Goal: Information Seeking & Learning: Learn about a topic

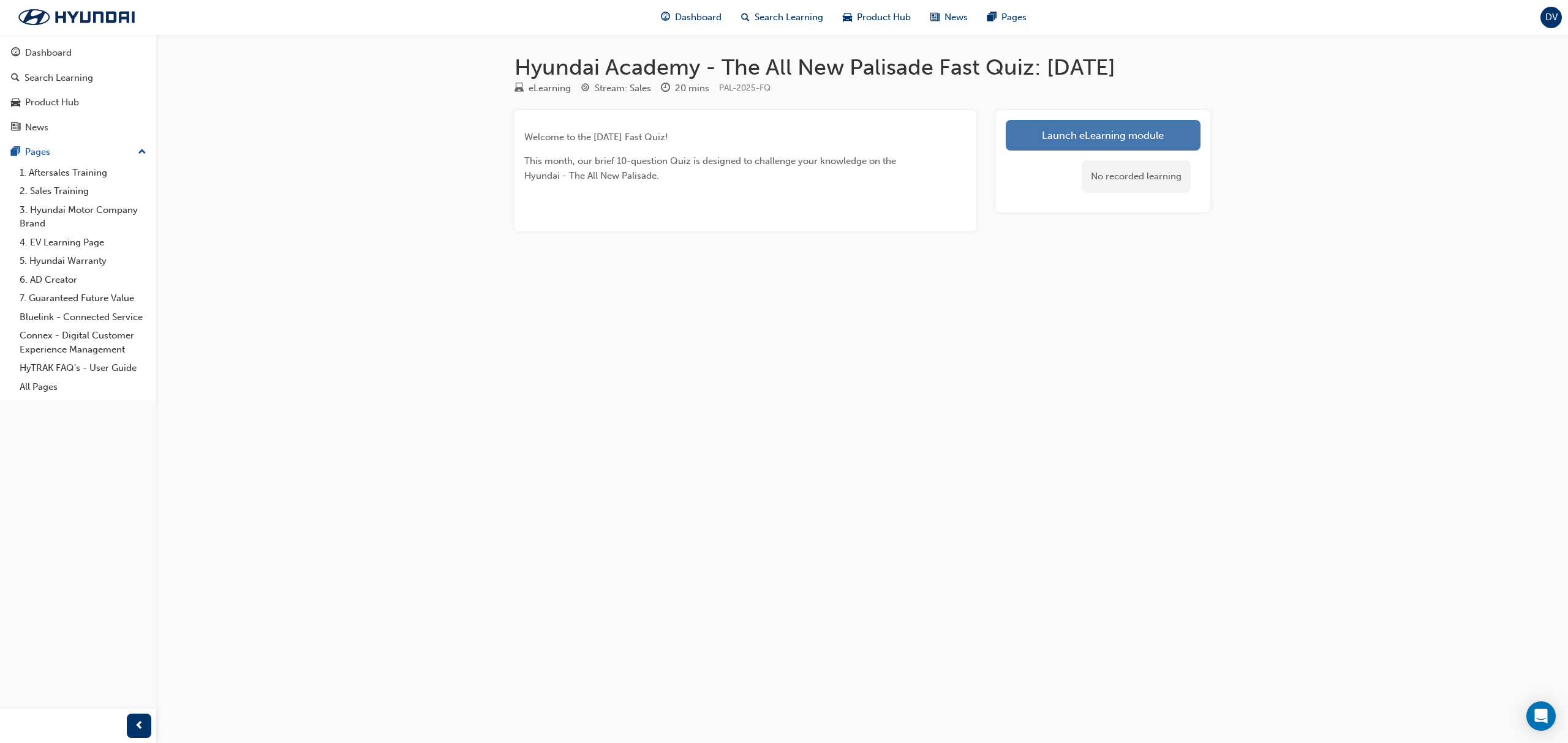
click at [1049, 124] on link "Launch eLearning module" at bounding box center [1102, 135] width 195 height 31
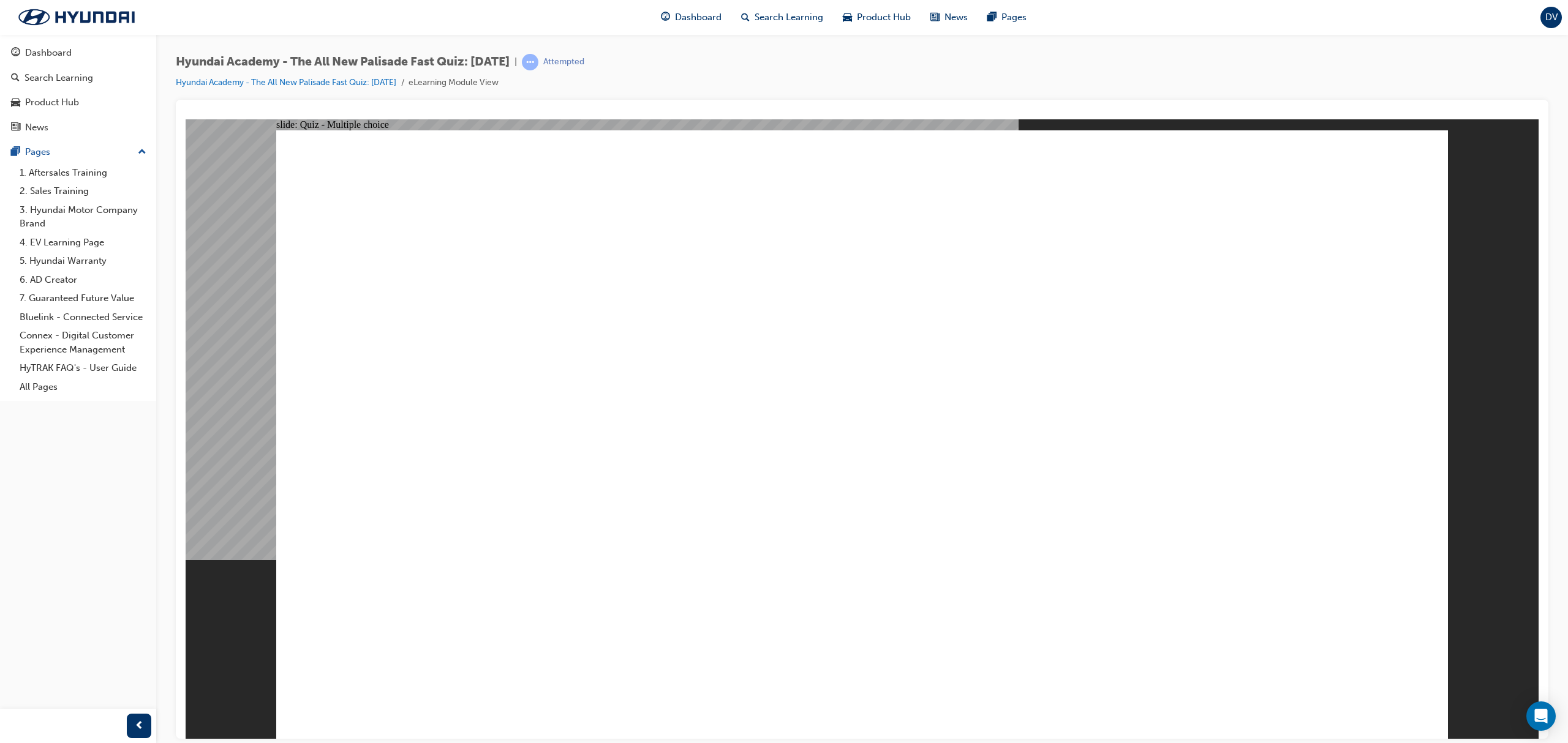
drag, startPoint x: 921, startPoint y: 605, endPoint x: 1013, endPoint y: 673, distance: 114.4
radio input "false"
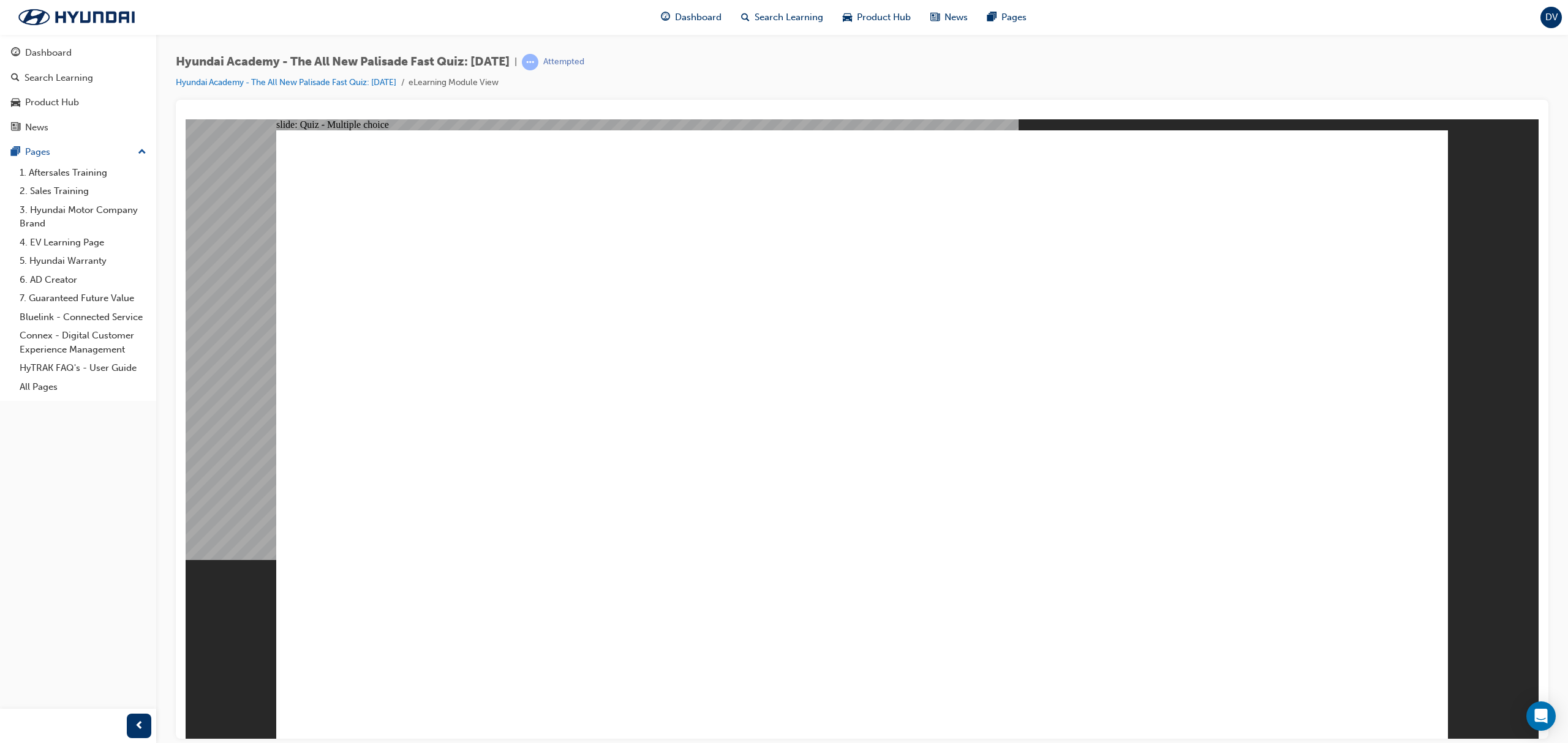
radio input "true"
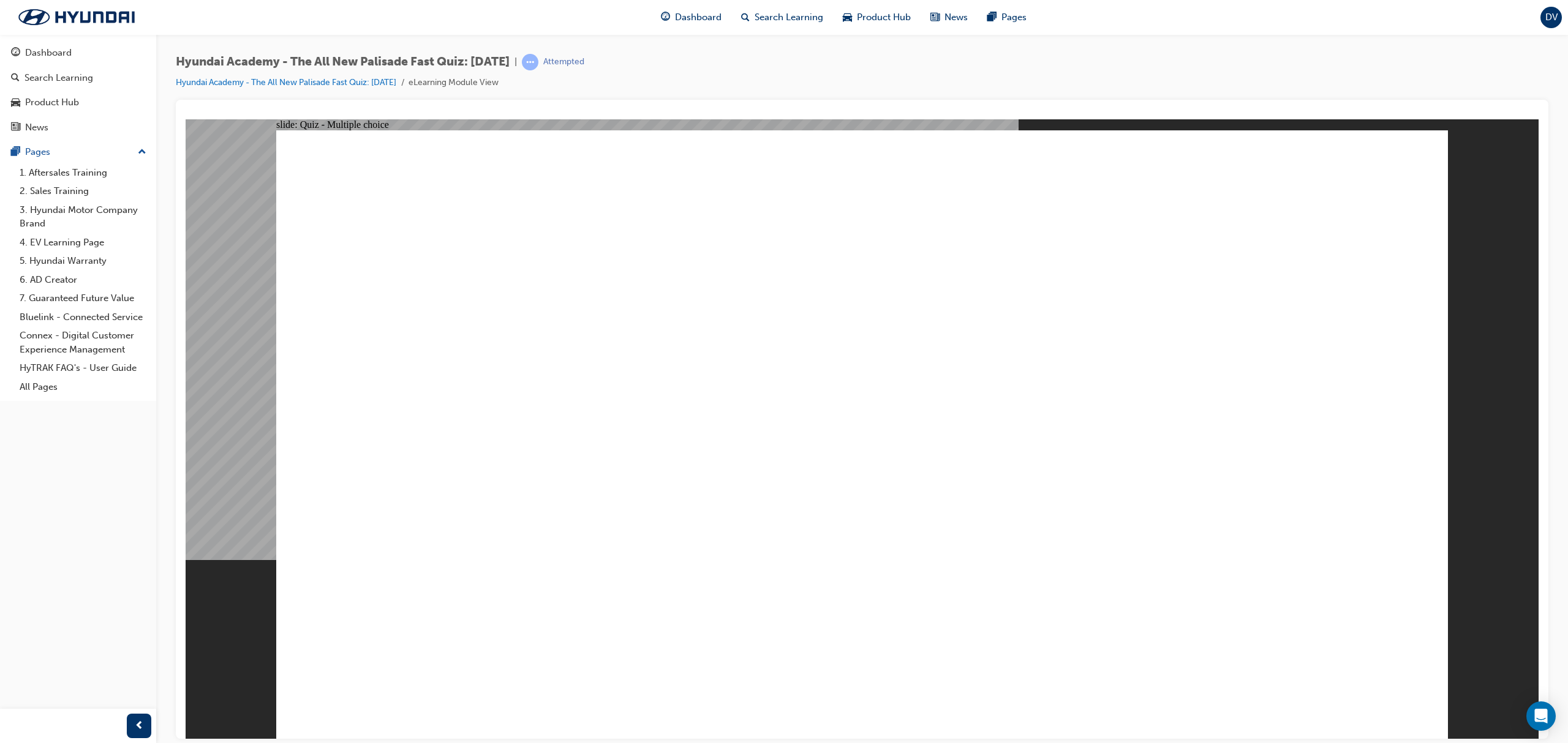
radio input "true"
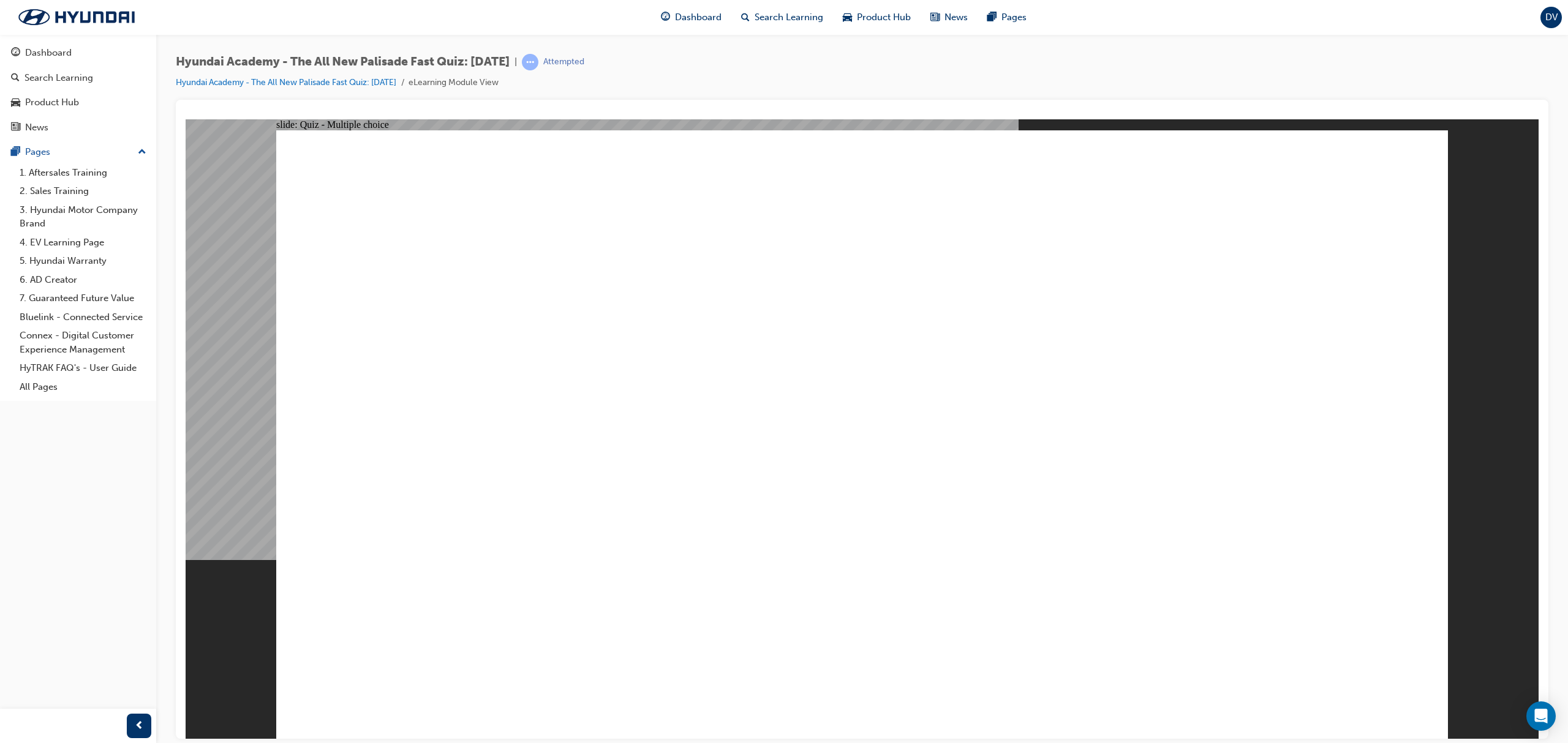
drag, startPoint x: 575, startPoint y: 257, endPoint x: 656, endPoint y: 245, distance: 81.9
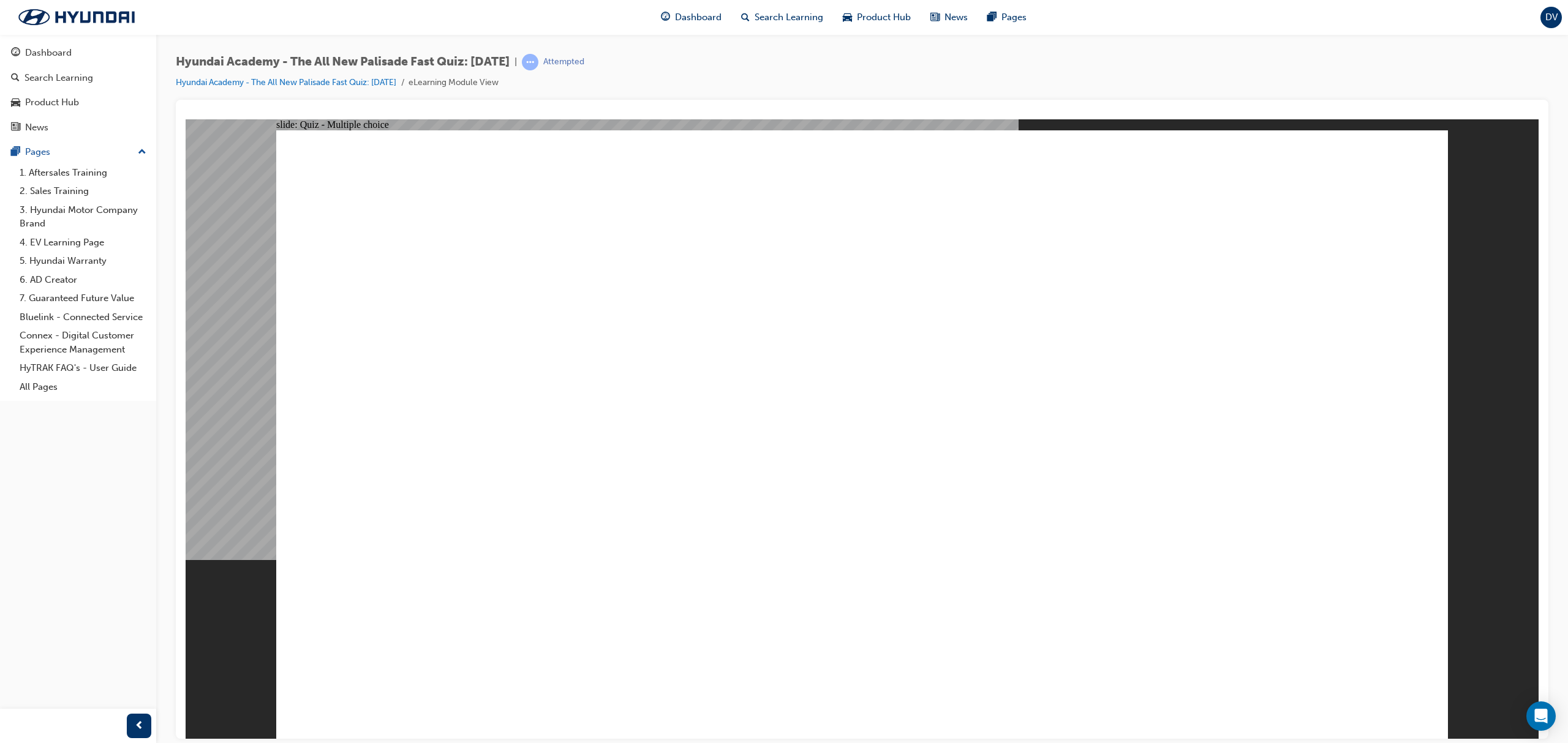
radio input "true"
drag, startPoint x: 755, startPoint y: 532, endPoint x: 823, endPoint y: 531, distance: 68.0
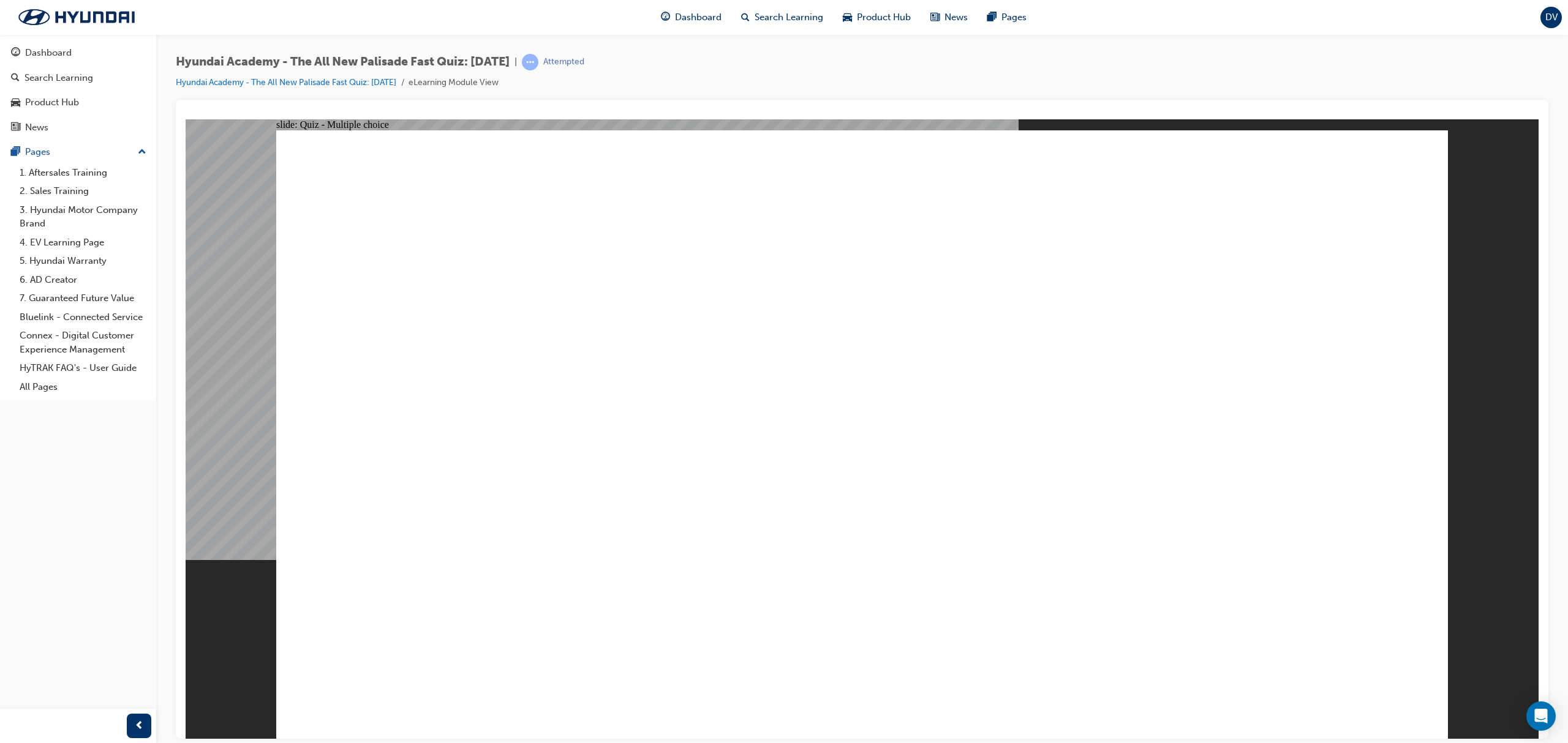
radio input "true"
drag, startPoint x: 1402, startPoint y: 653, endPoint x: 1380, endPoint y: 681, distance: 35.6
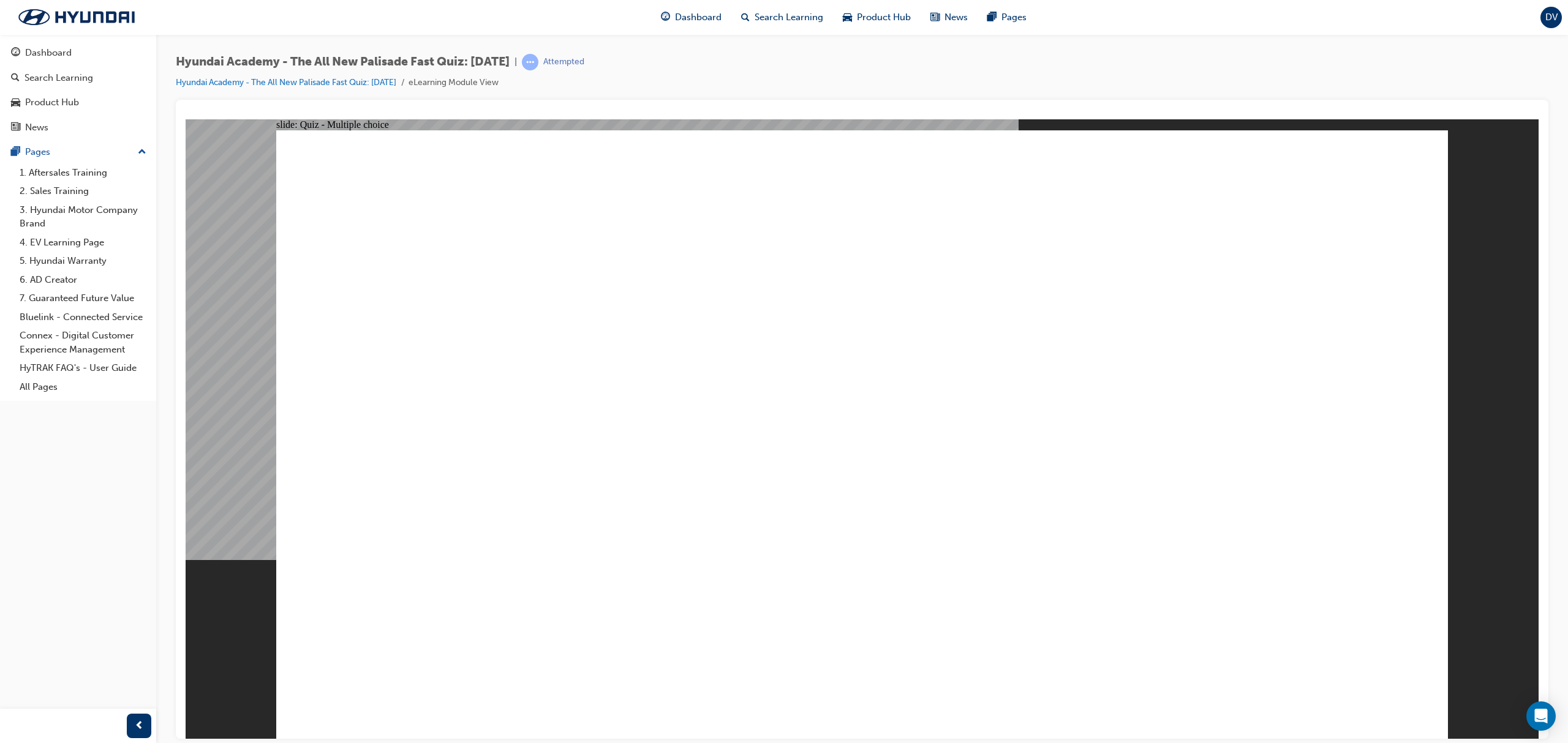
checkbox input "true"
drag, startPoint x: 1363, startPoint y: 690, endPoint x: 850, endPoint y: 206, distance: 705.3
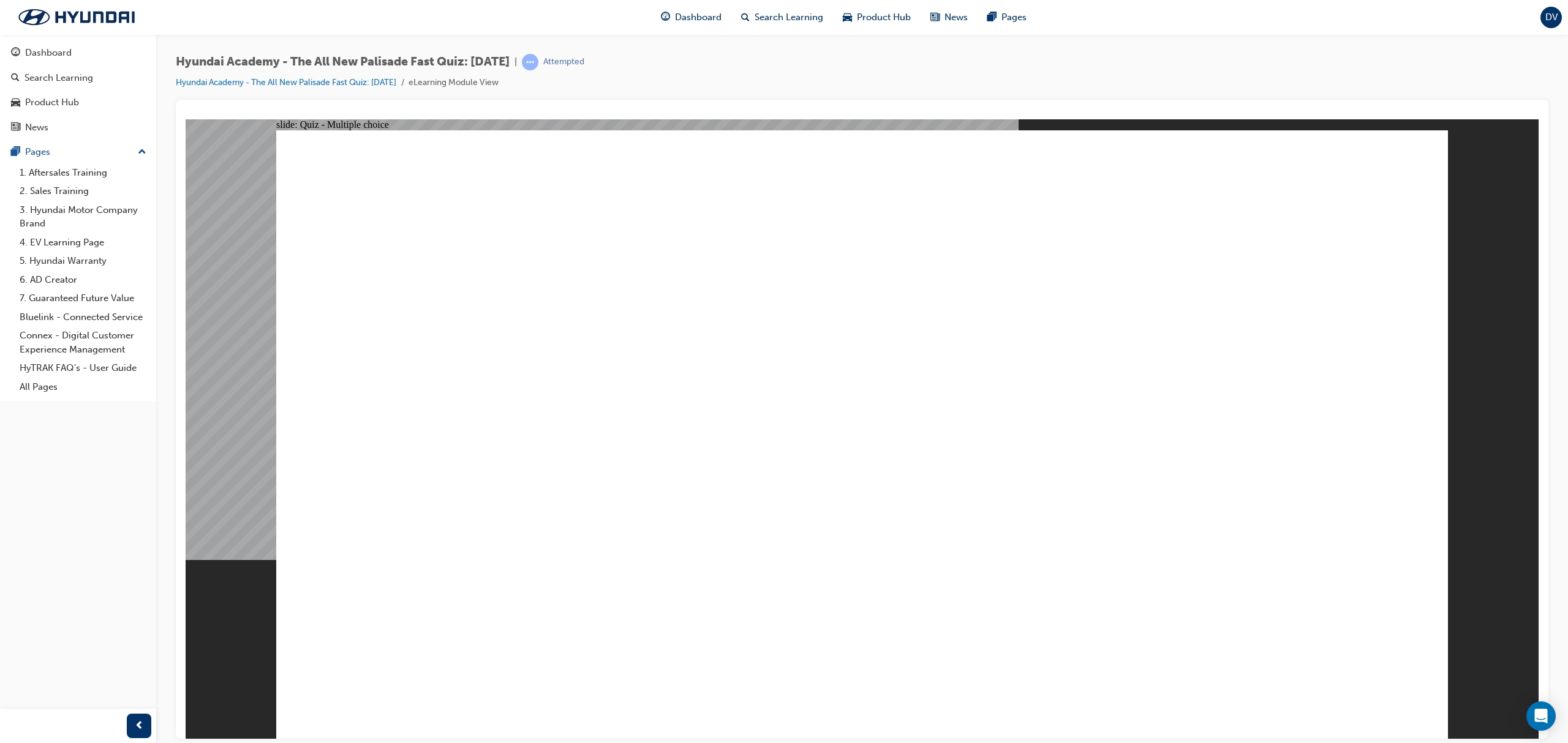
checkbox input "true"
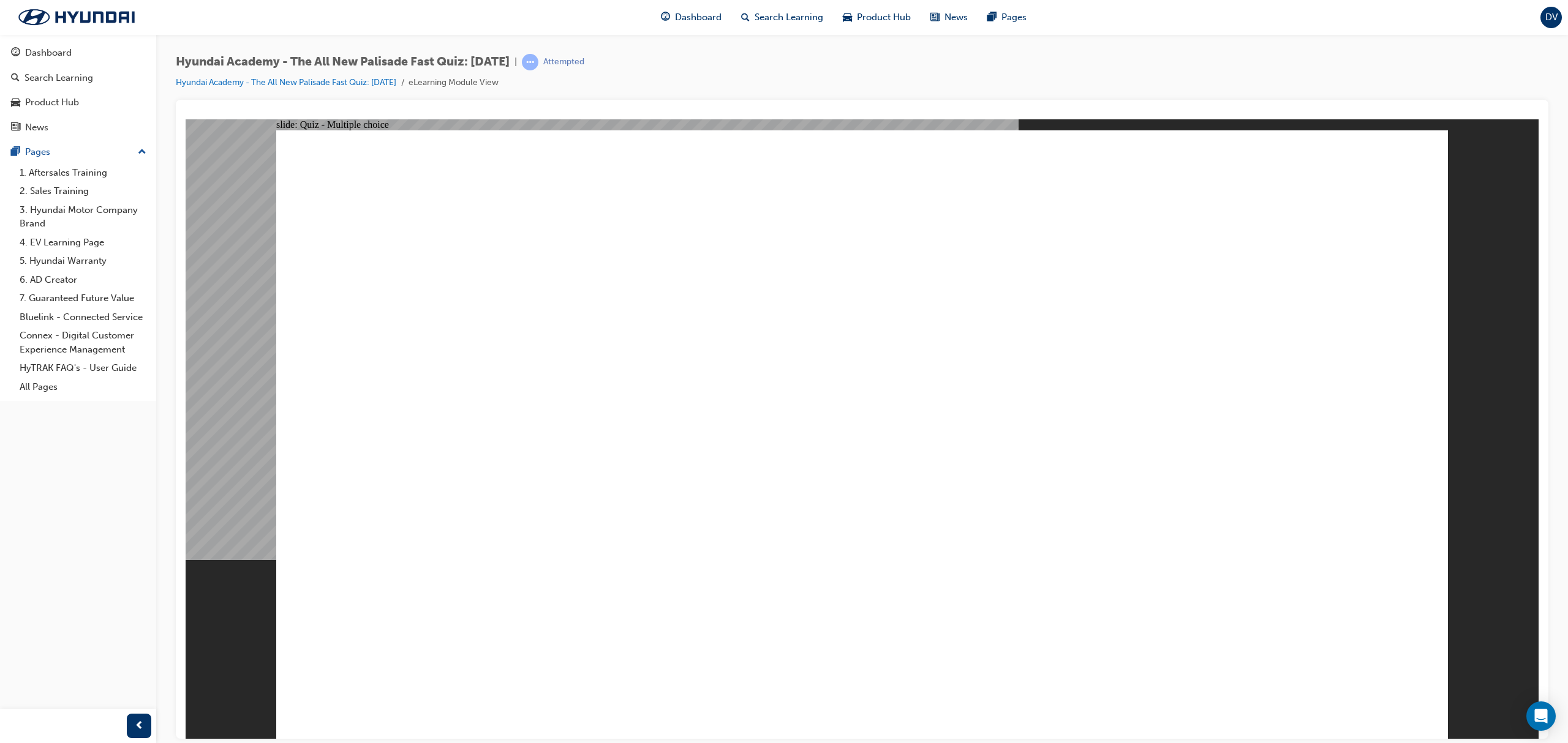
checkbox input "true"
drag, startPoint x: 821, startPoint y: 490, endPoint x: 1253, endPoint y: 655, distance: 462.4
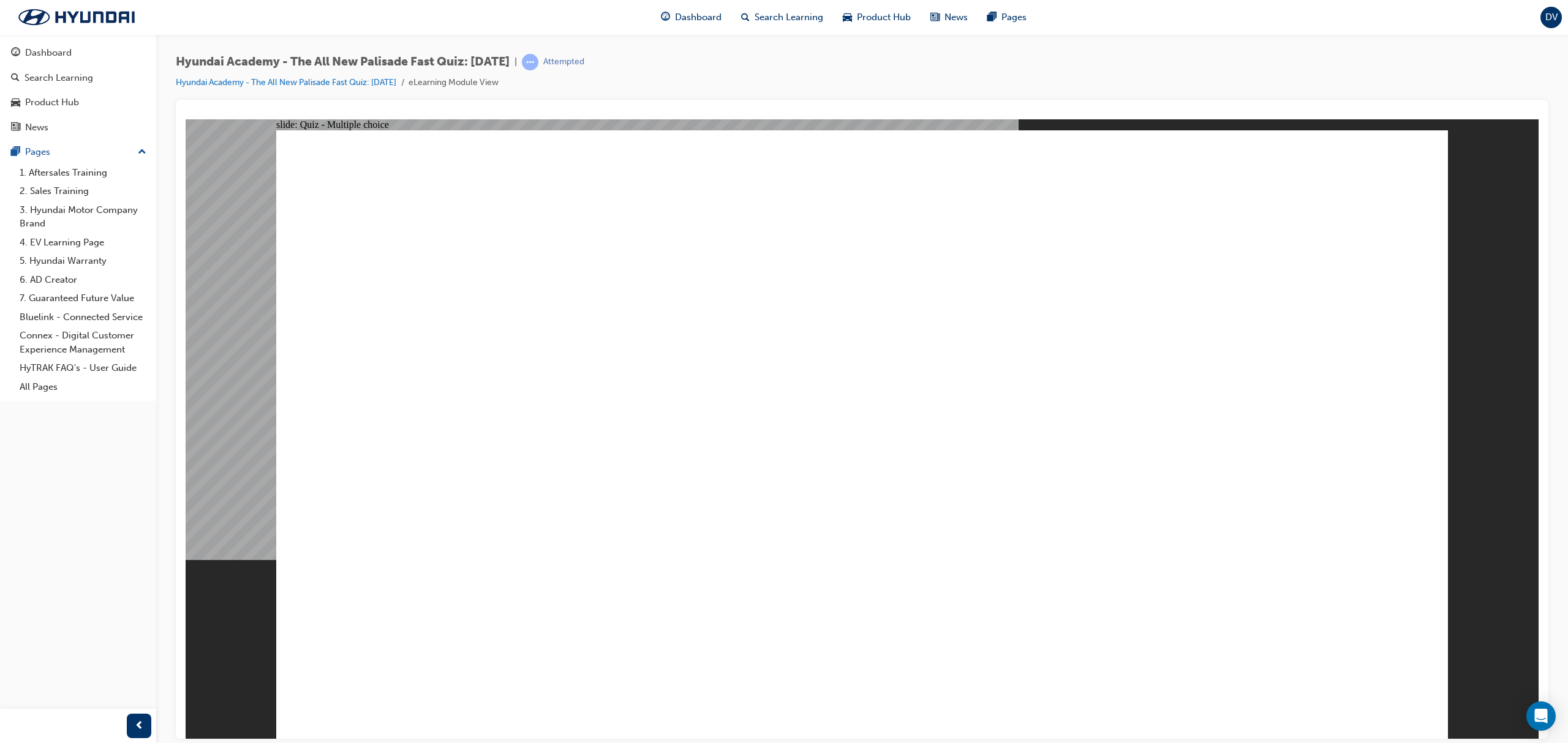
radio input "true"
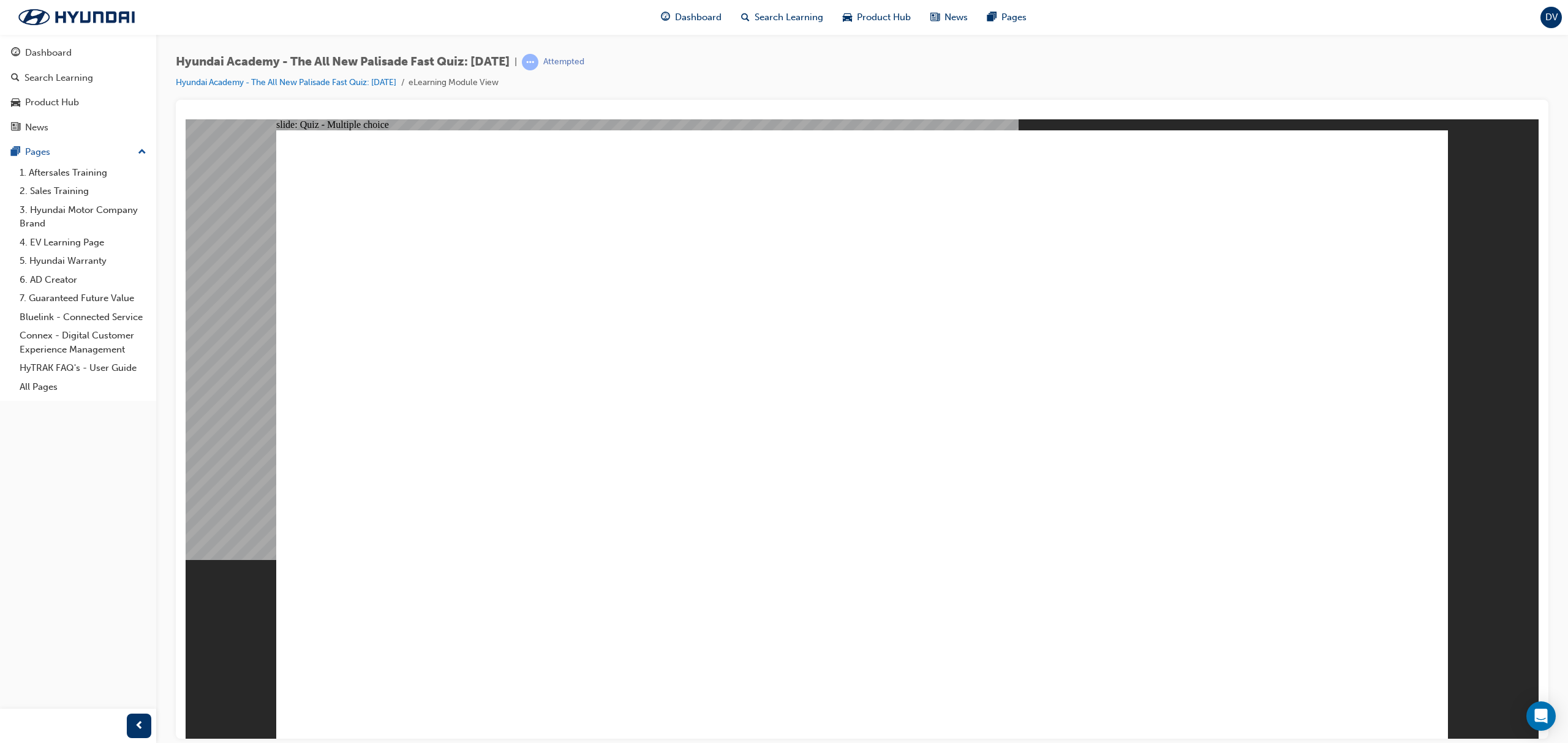
drag, startPoint x: 890, startPoint y: 154, endPoint x: 875, endPoint y: 226, distance: 73.5
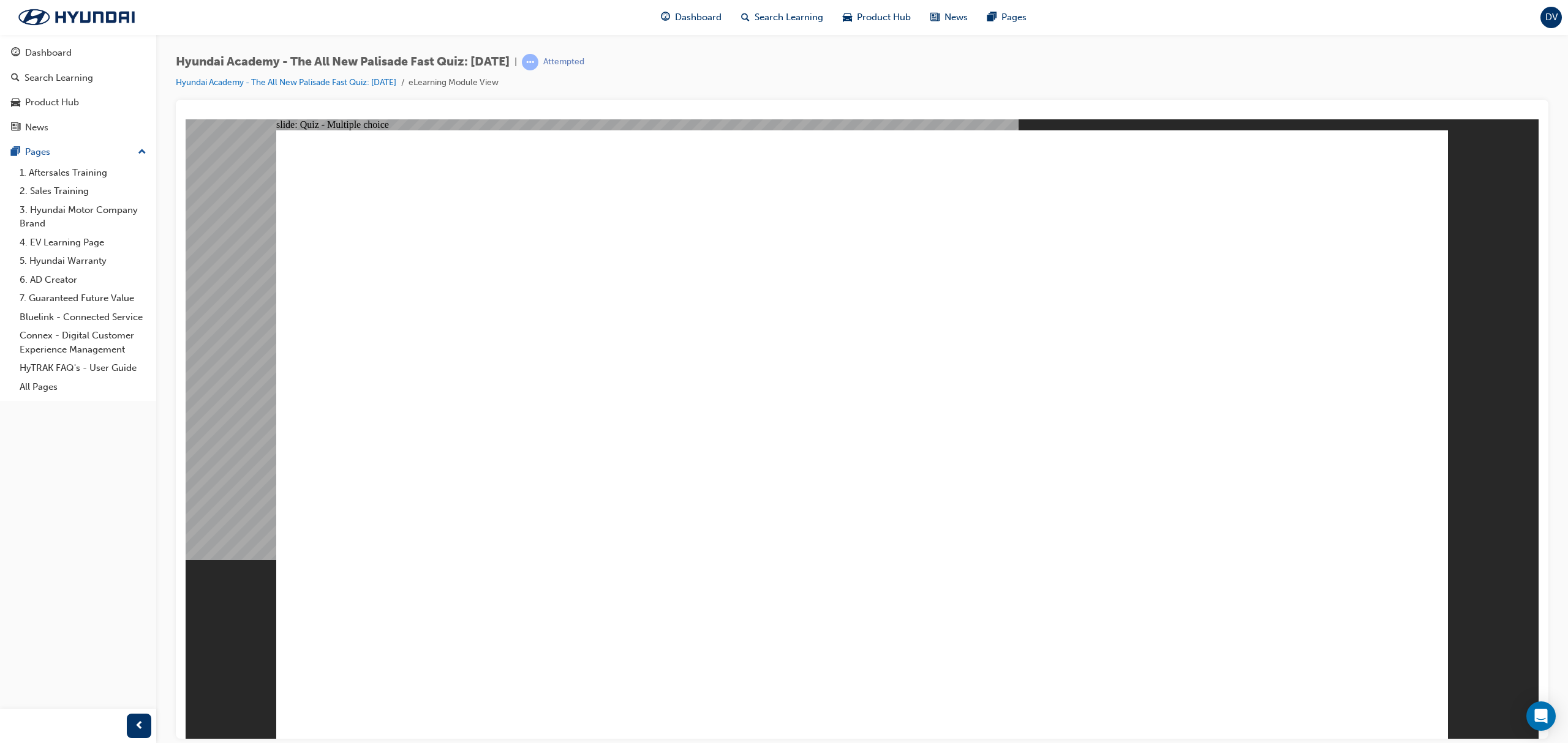
checkbox input "true"
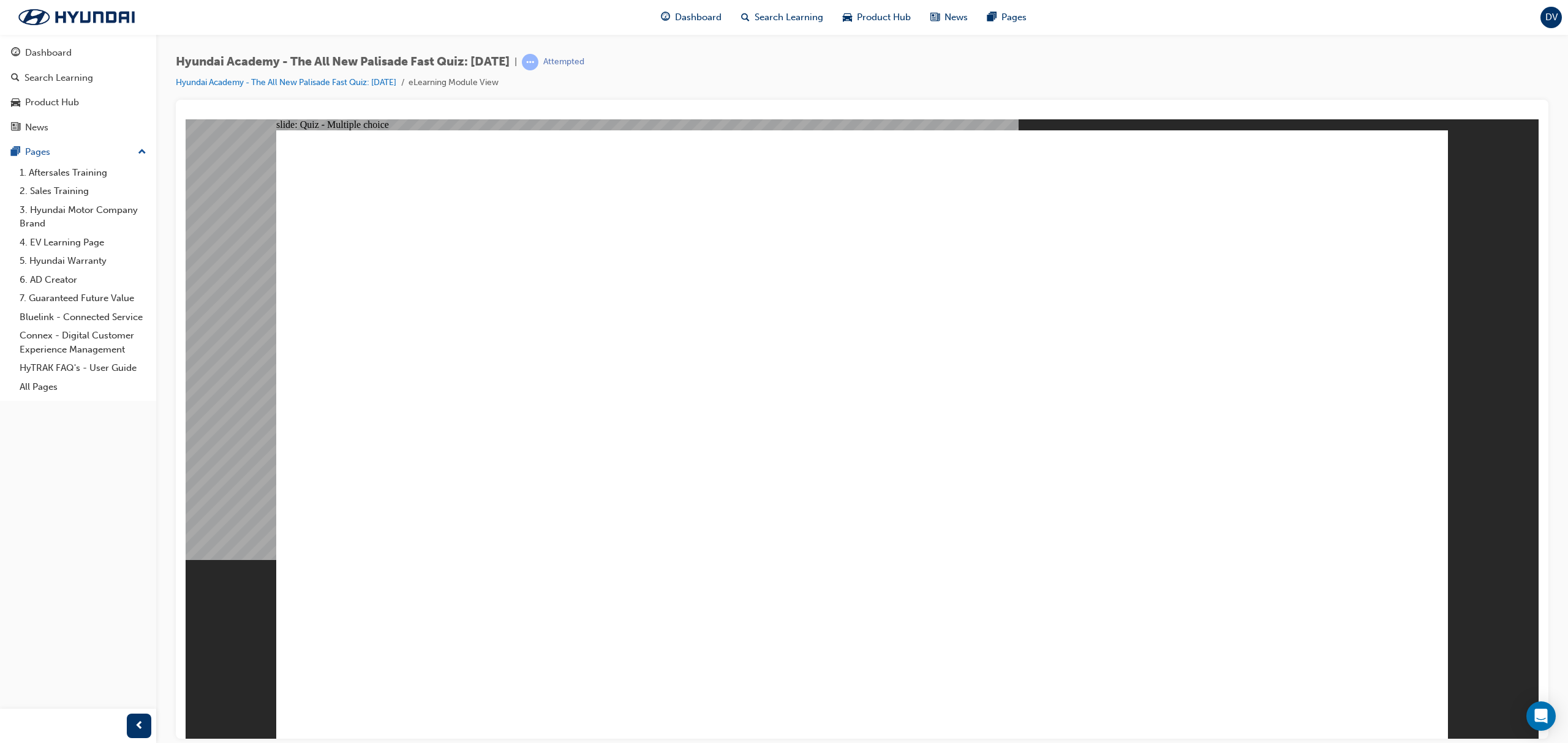
checkbox input "true"
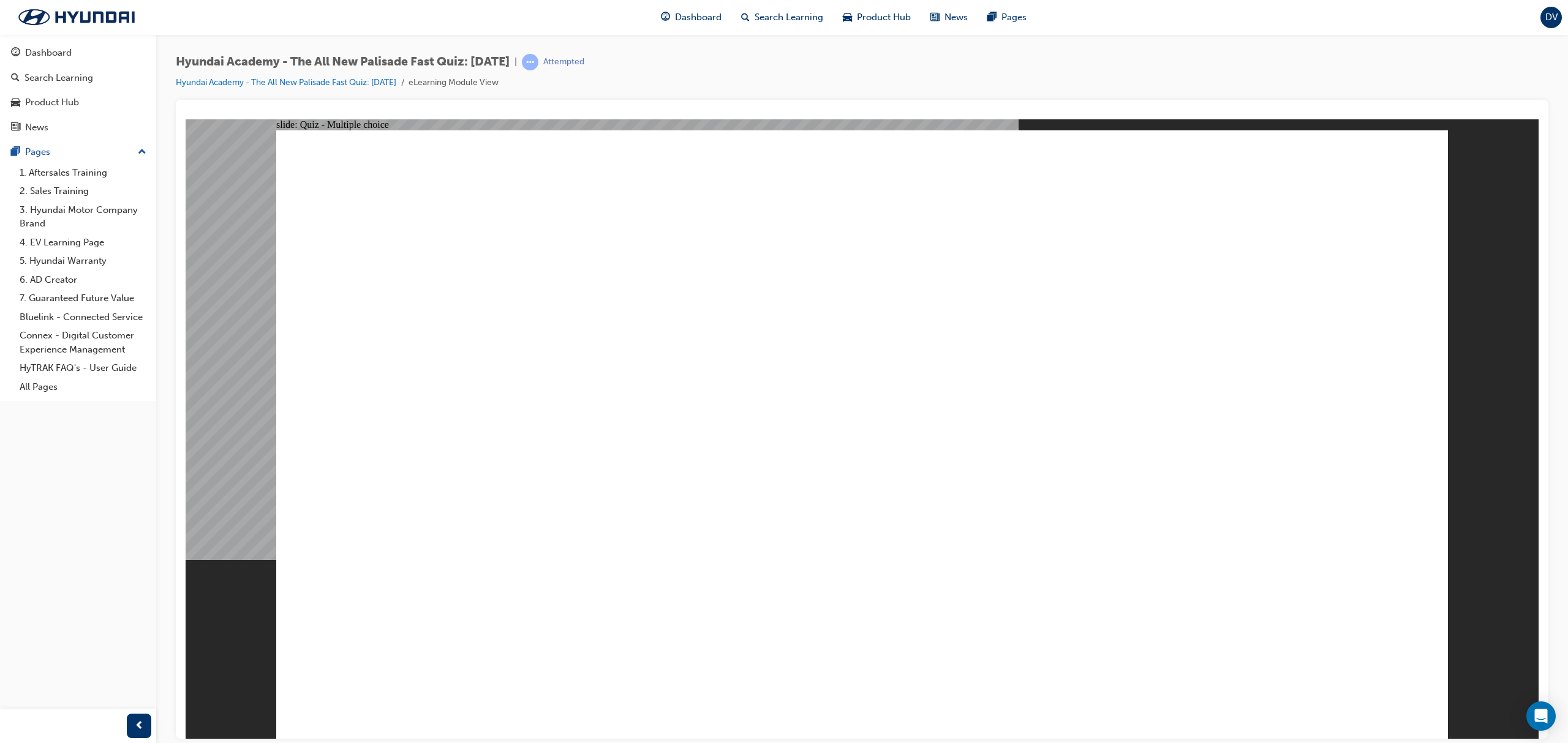
checkbox input "true"
drag, startPoint x: 872, startPoint y: 558, endPoint x: 853, endPoint y: 548, distance: 21.5
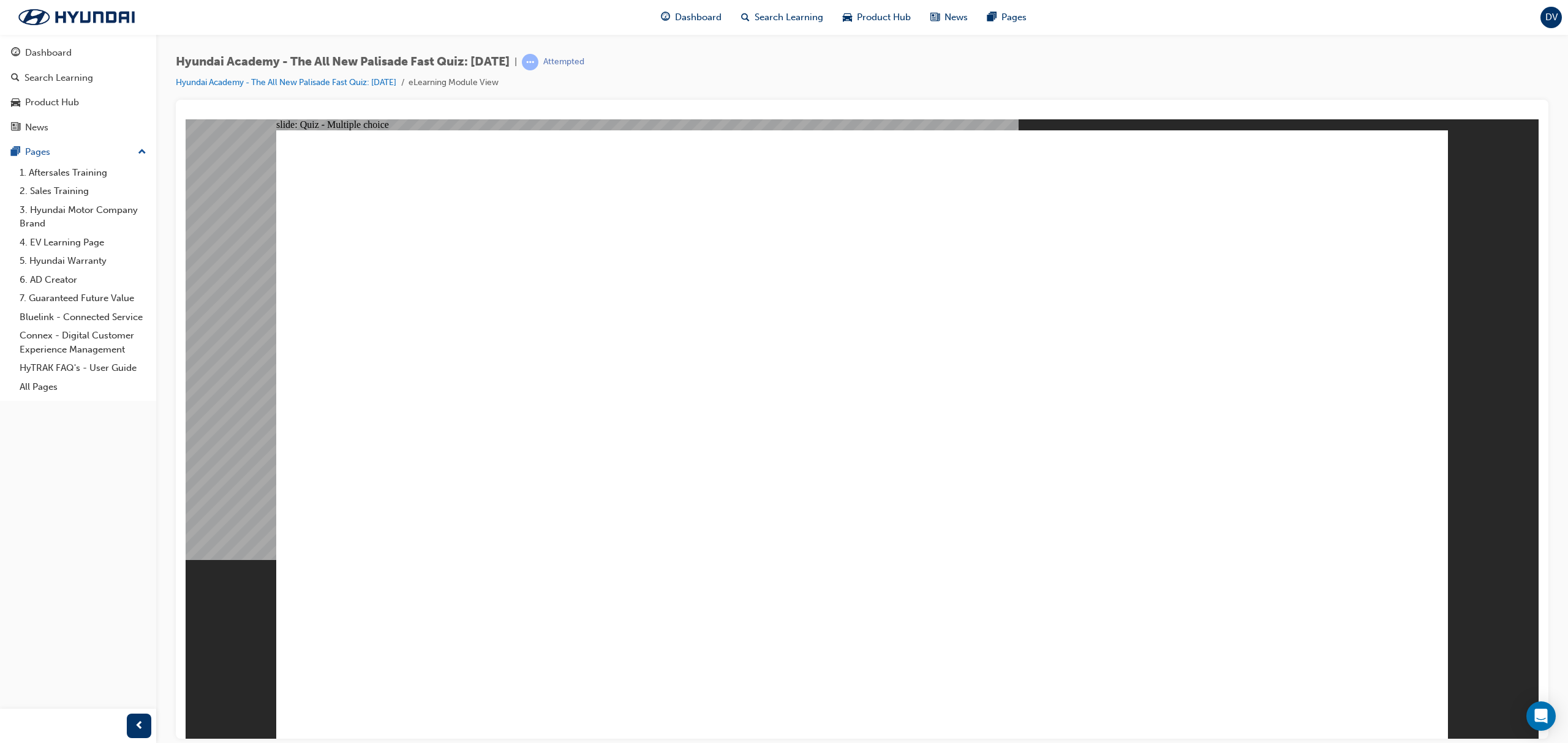
radio input "true"
drag, startPoint x: 1094, startPoint y: 676, endPoint x: 1089, endPoint y: 681, distance: 7.1
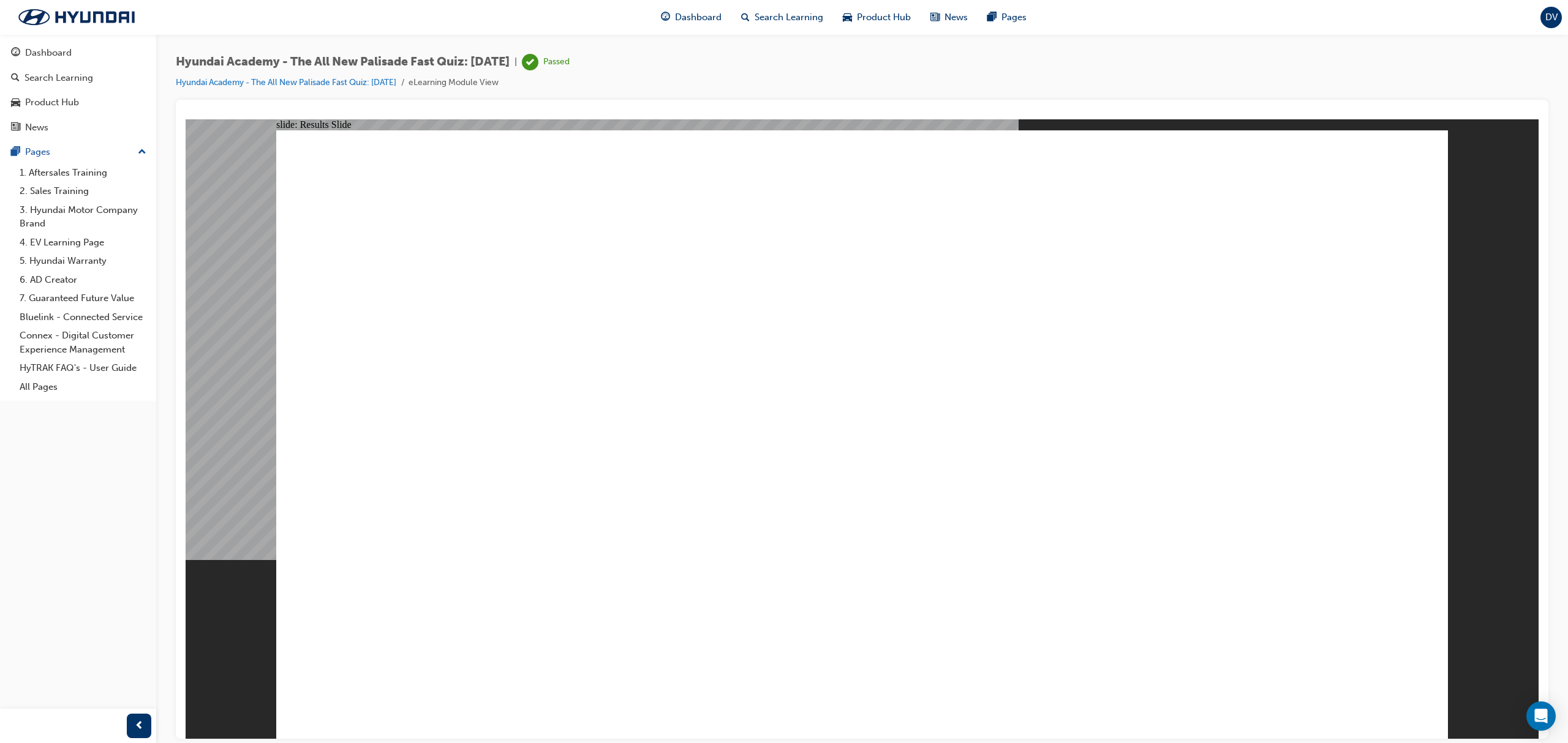
drag, startPoint x: 1034, startPoint y: 689, endPoint x: 834, endPoint y: 534, distance: 253.0
drag, startPoint x: 834, startPoint y: 564, endPoint x: 823, endPoint y: 568, distance: 11.7
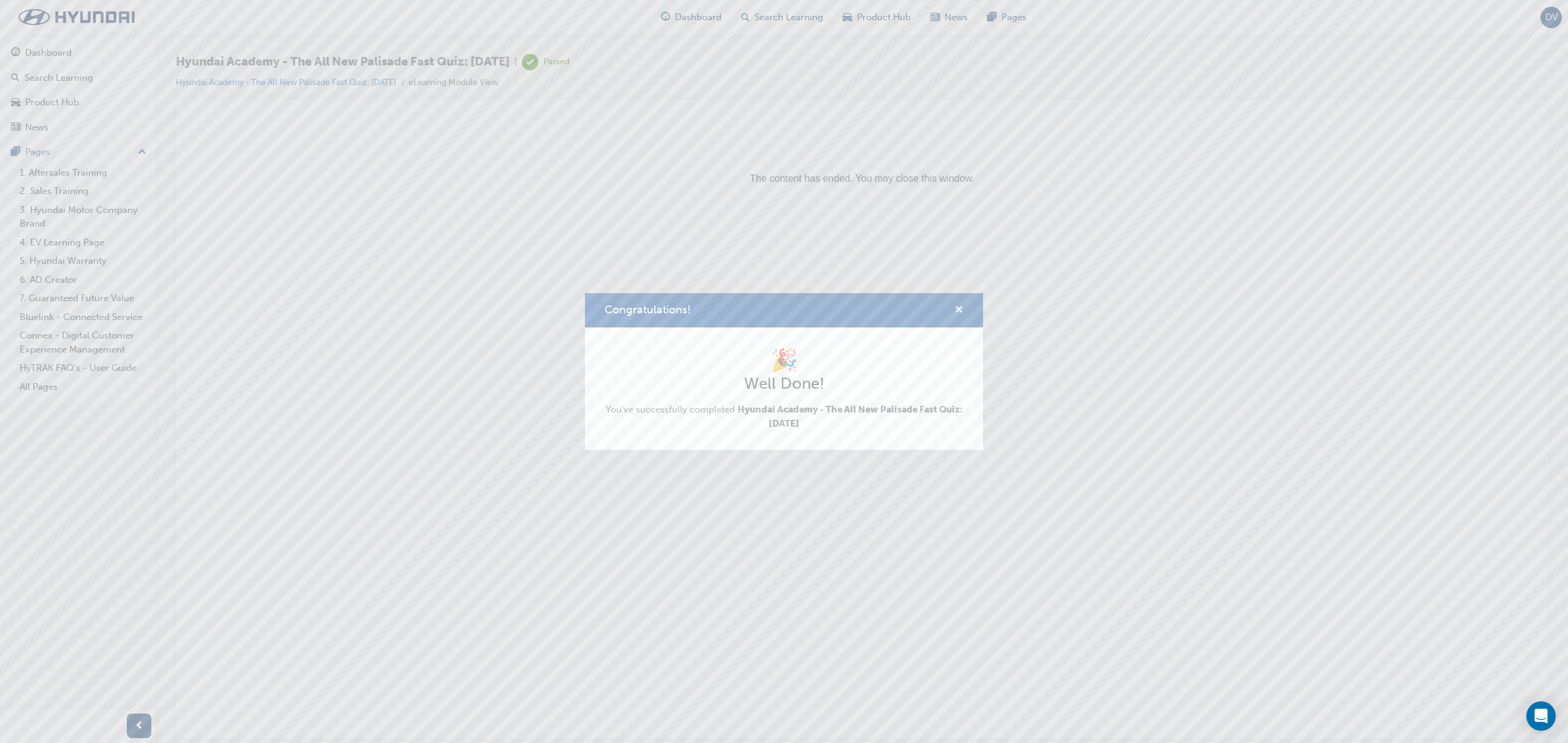
click at [960, 308] on span "cross-icon" at bounding box center [959, 311] width 9 height 11
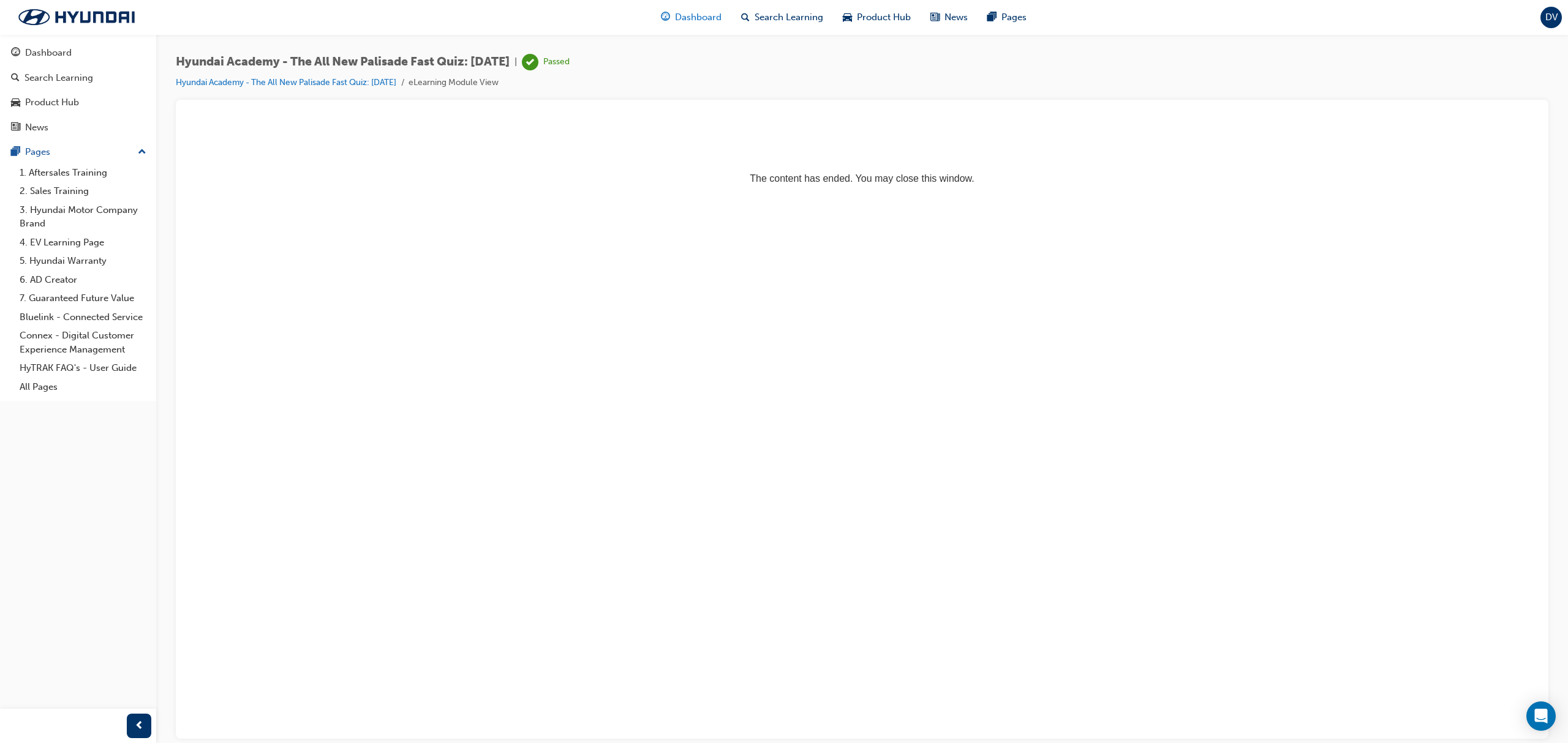
click at [712, 28] on div "Dashboard" at bounding box center [691, 17] width 80 height 25
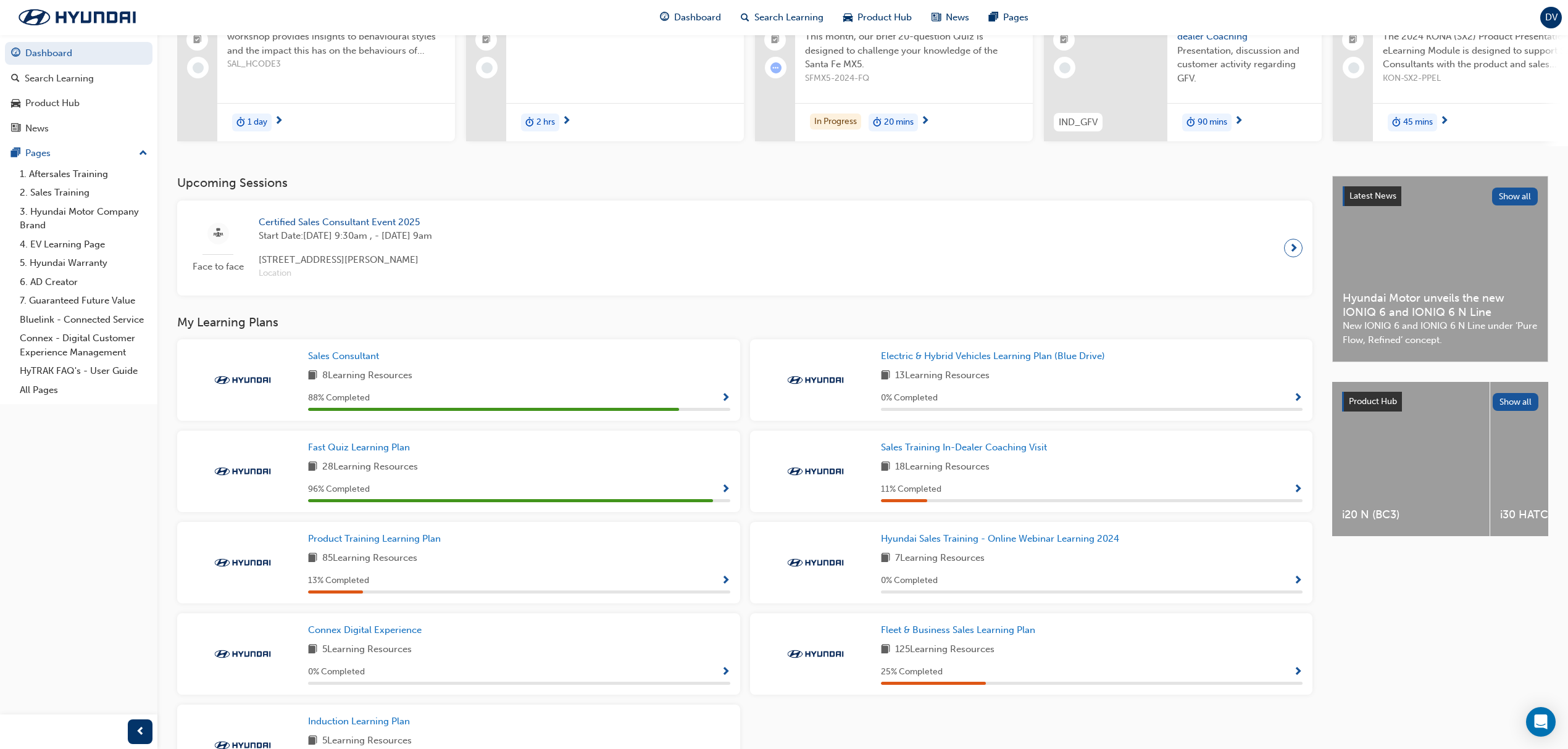
scroll to position [109, 0]
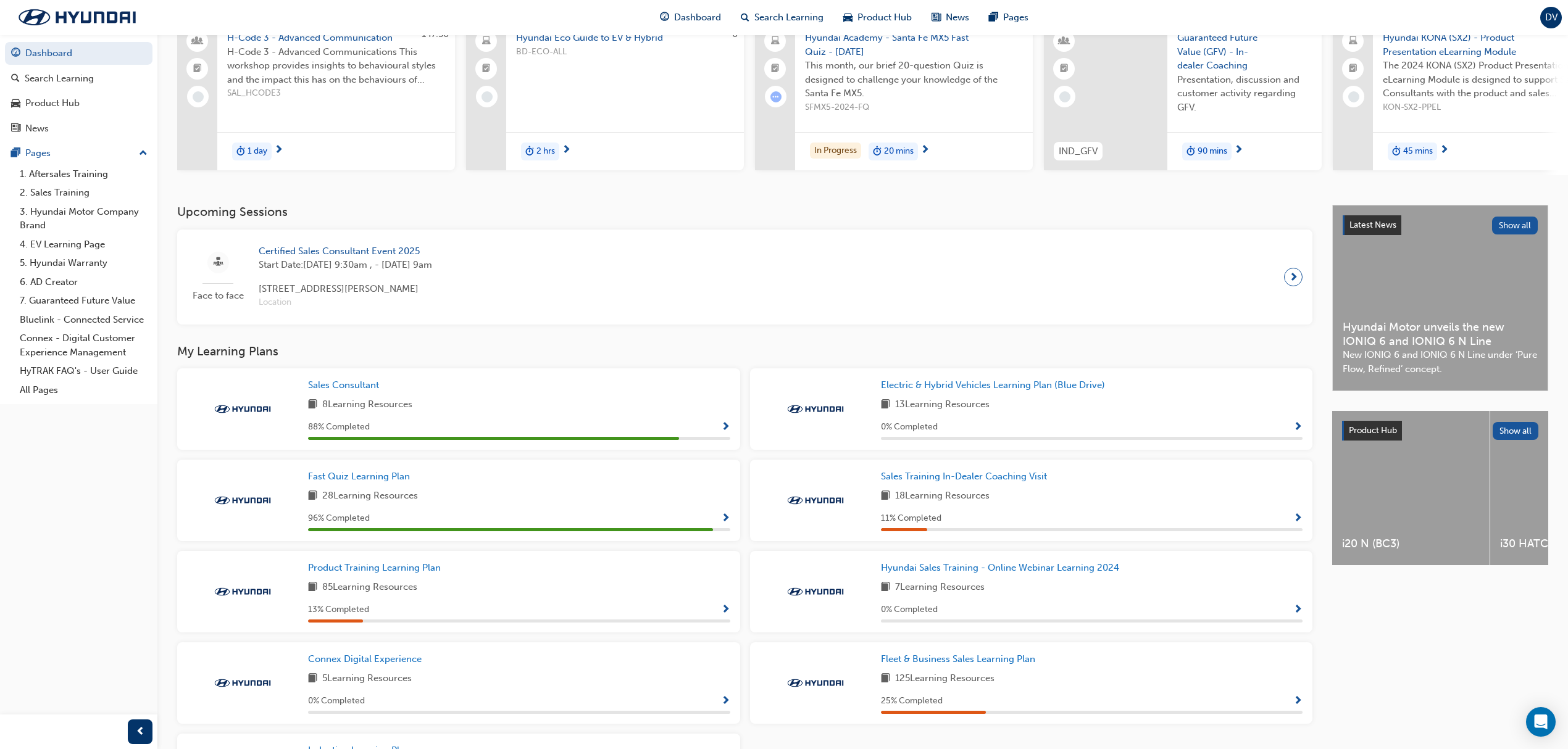
click at [337, 417] on div "Sales Consultant 8 Learning Resources 88 % Completed" at bounding box center [519, 409] width 422 height 62
click at [348, 392] on link "Sales Consultant" at bounding box center [346, 385] width 76 height 14
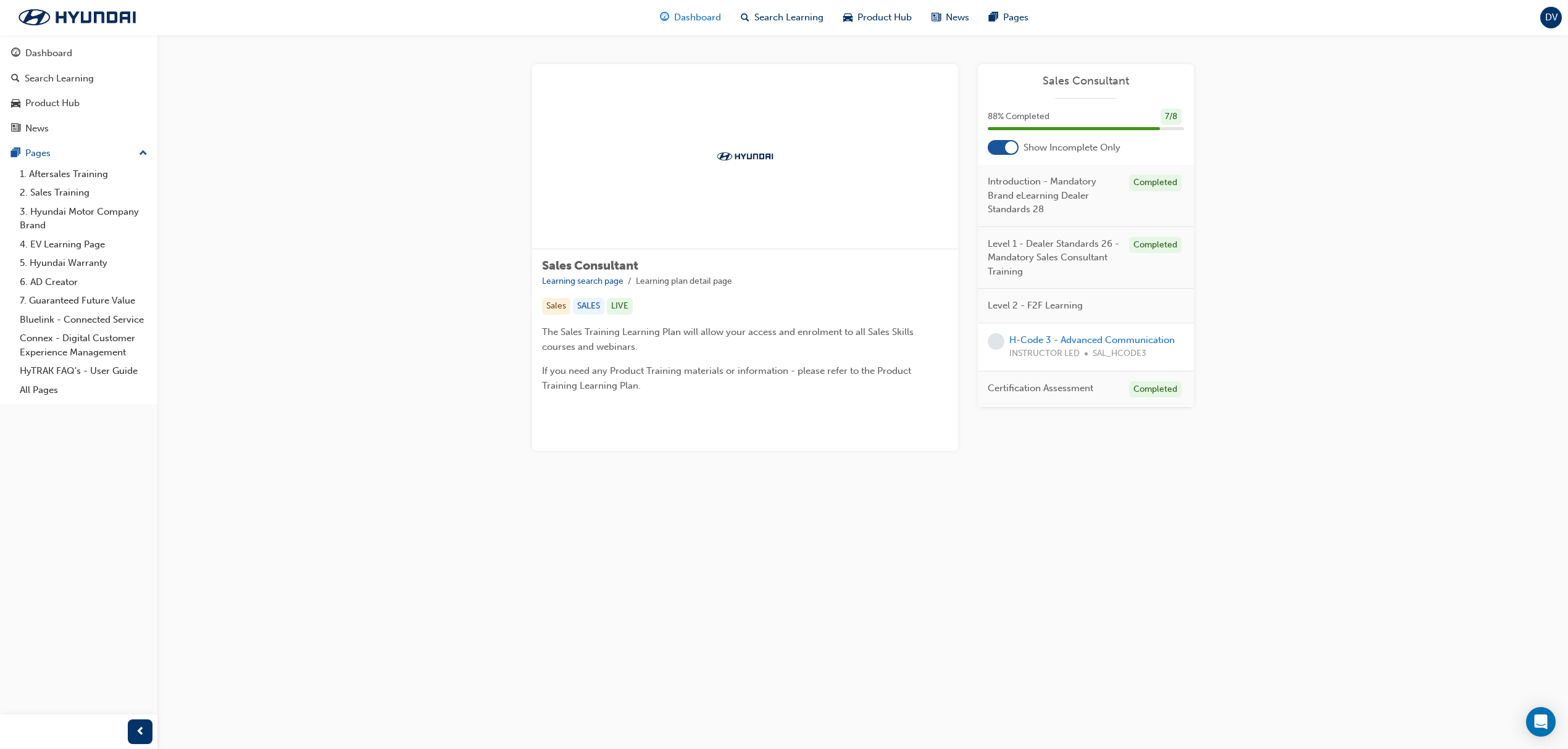
click at [707, 20] on span "Dashboard" at bounding box center [698, 18] width 47 height 14
